Goal: Book appointment/travel/reservation

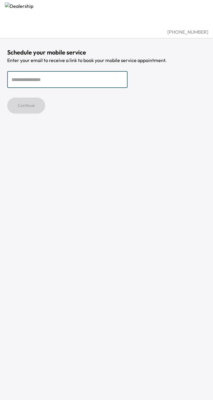
click at [85, 77] on input "email" at bounding box center [67, 79] width 121 height 17
type input "**********"
click at [7, 98] on button "Continue" at bounding box center [26, 106] width 38 height 16
